Goal: Task Accomplishment & Management: Manage account settings

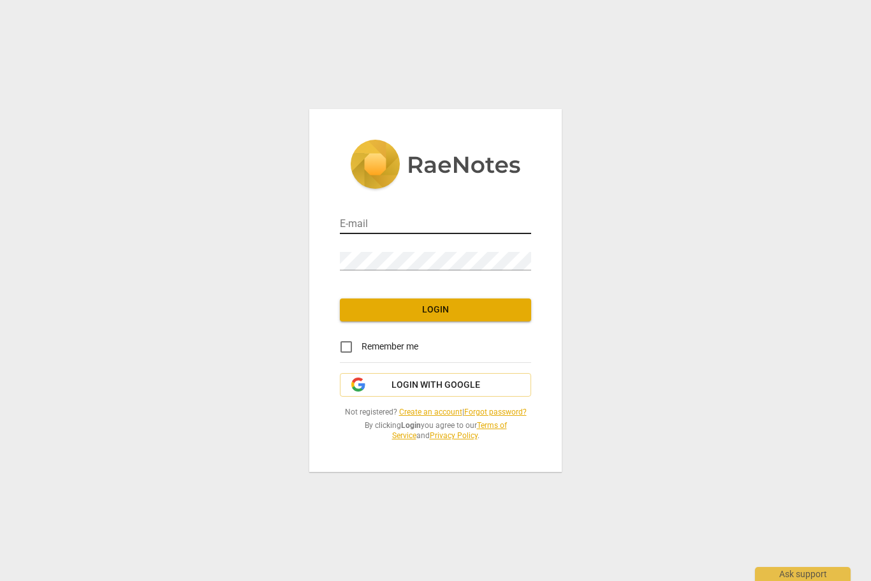
click at [398, 234] on input "email" at bounding box center [435, 224] width 191 height 18
click at [416, 221] on input "email" at bounding box center [435, 224] width 191 height 18
type input "[EMAIL_ADDRESS][DOMAIN_NAME]"
click at [354, 345] on input "Remember me" at bounding box center [346, 346] width 31 height 31
checkbox input "true"
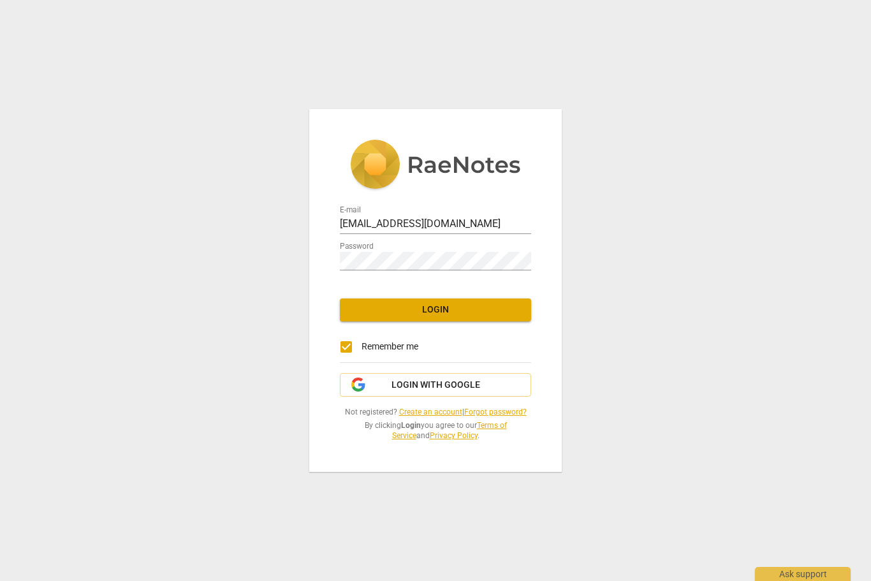
click at [457, 311] on span "Login" at bounding box center [435, 309] width 171 height 13
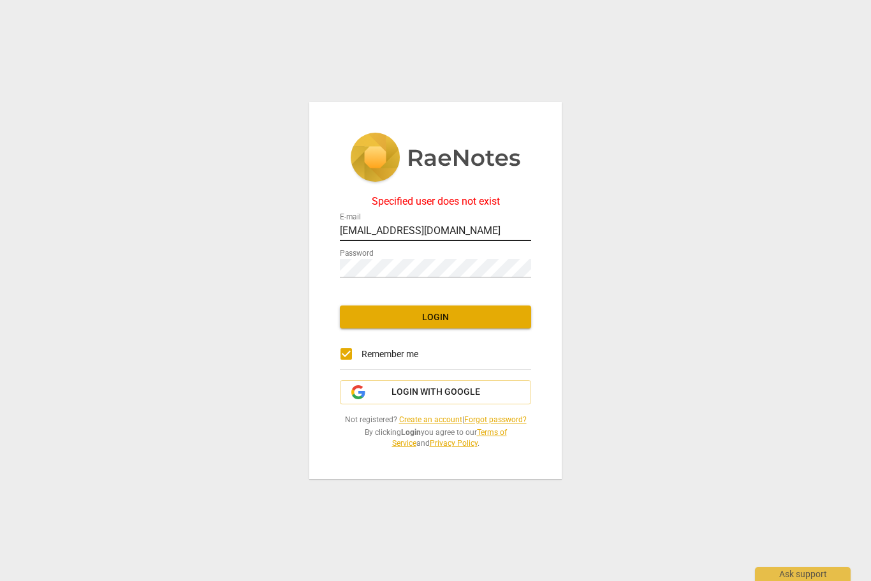
click at [414, 223] on input "[EMAIL_ADDRESS][DOMAIN_NAME]" at bounding box center [435, 231] width 191 height 18
type input "[PERSON_NAME][EMAIL_ADDRESS][DOMAIN_NAME]"
click at [477, 319] on span "Login" at bounding box center [435, 317] width 171 height 13
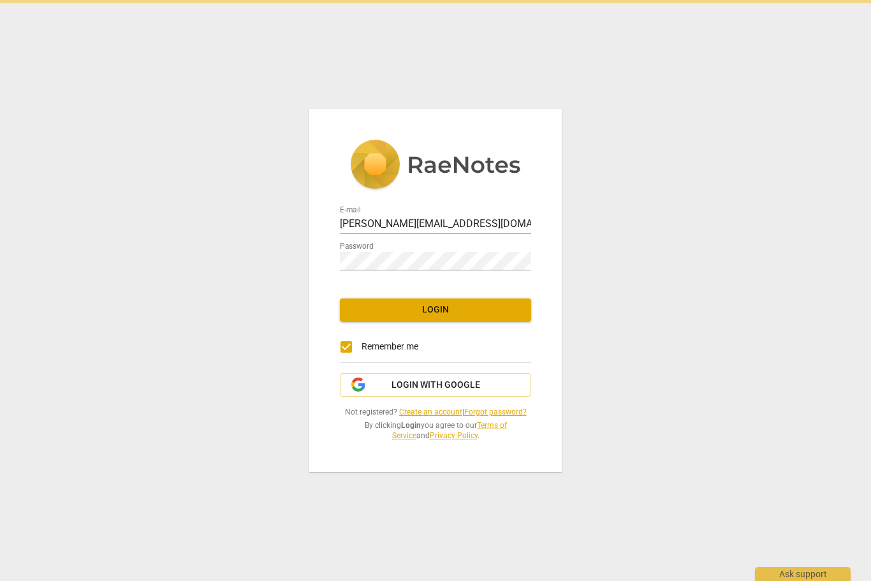
click at [471, 316] on button "Login" at bounding box center [435, 309] width 191 height 23
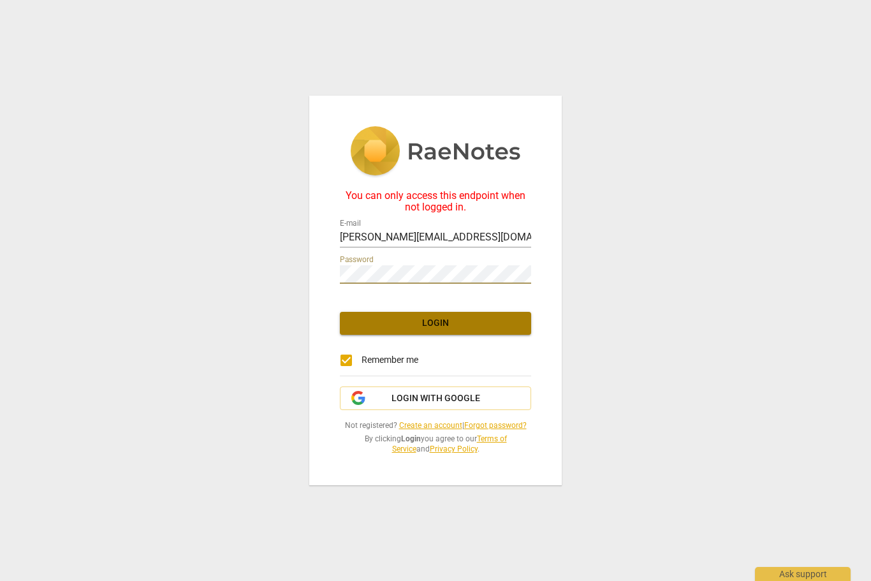
click at [473, 325] on span "Login" at bounding box center [435, 323] width 171 height 13
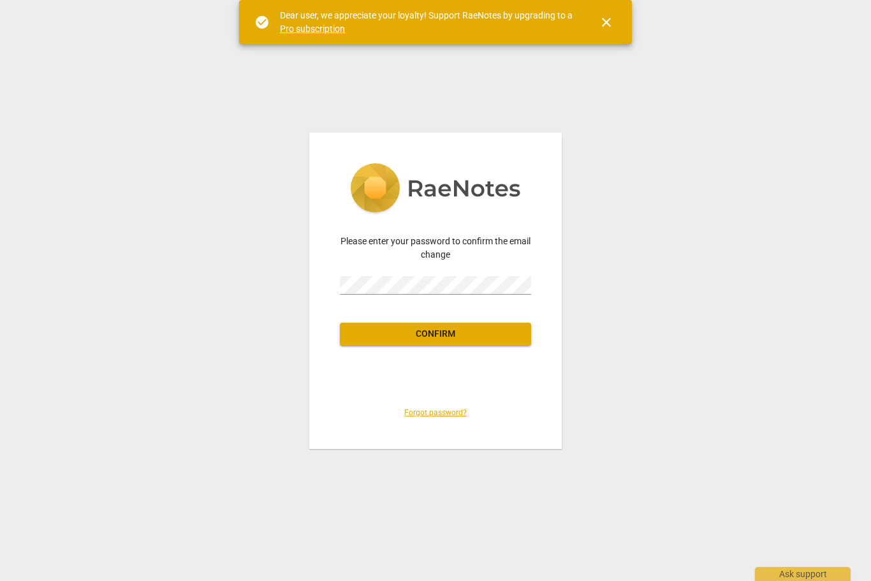
click at [463, 271] on div "Password" at bounding box center [435, 280] width 191 height 29
click at [460, 328] on span "Confirm" at bounding box center [435, 334] width 171 height 13
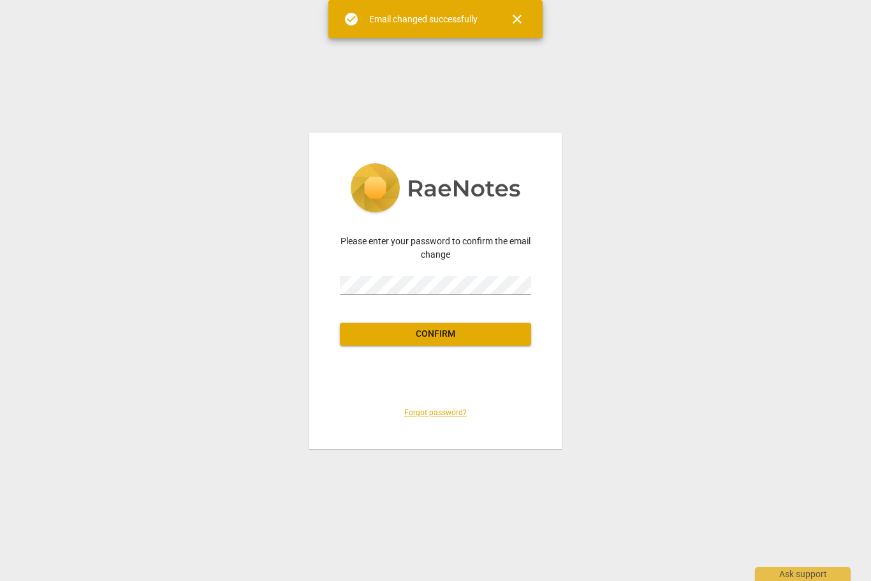
click at [524, 20] on span "close" at bounding box center [516, 18] width 15 height 15
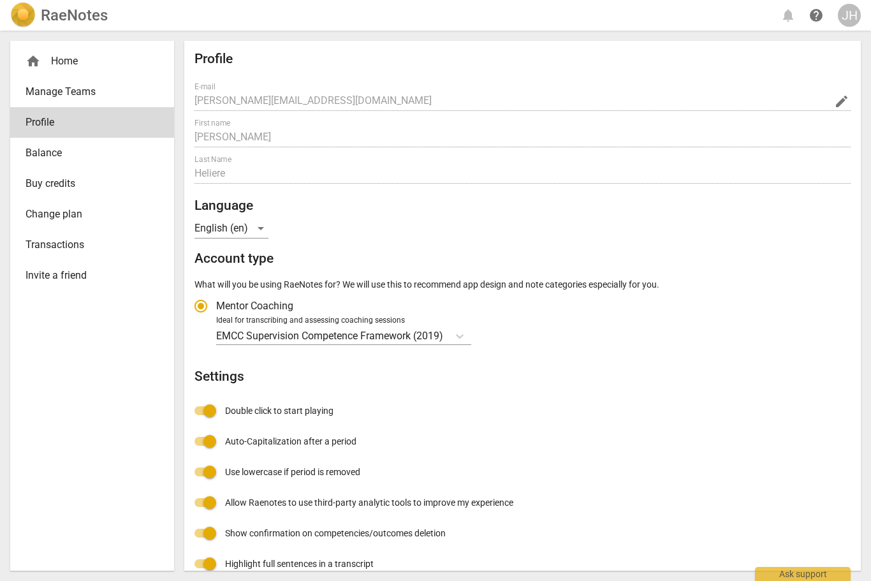
type input "[EMAIL_ADDRESS][DOMAIN_NAME]"
radio input "false"
